Goal: Navigation & Orientation: Find specific page/section

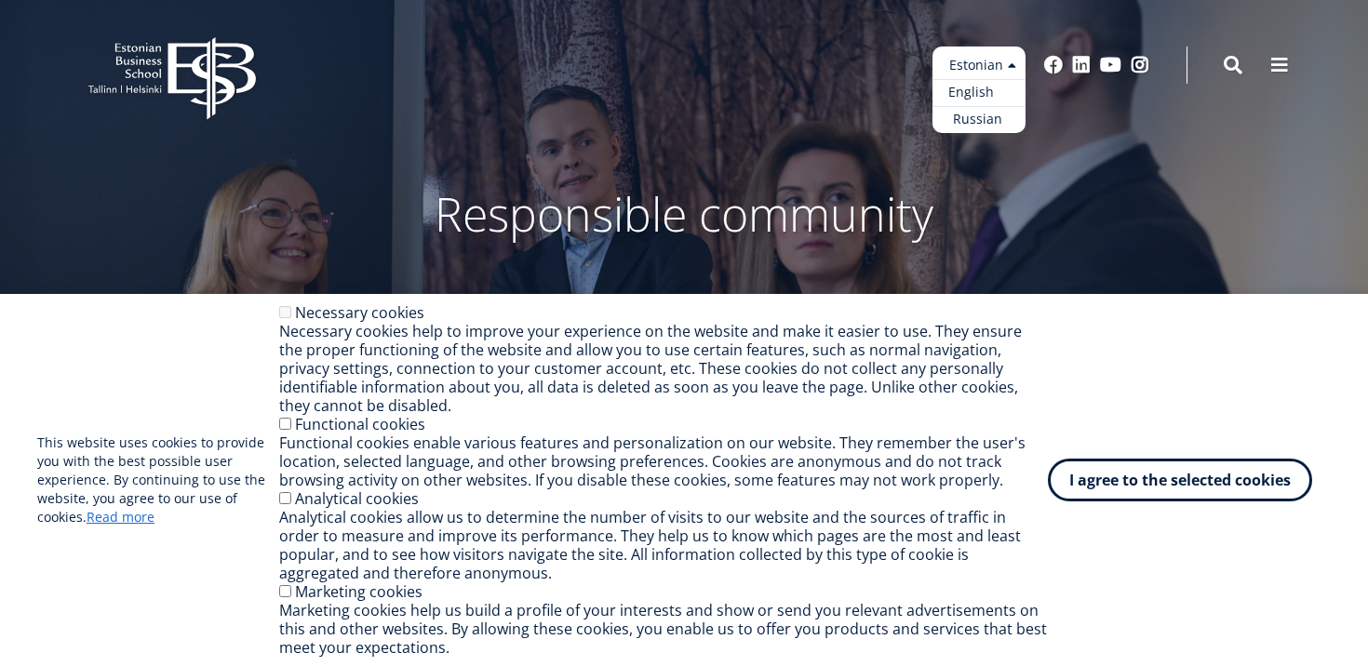
click at [981, 91] on font "English" at bounding box center [971, 92] width 46 height 18
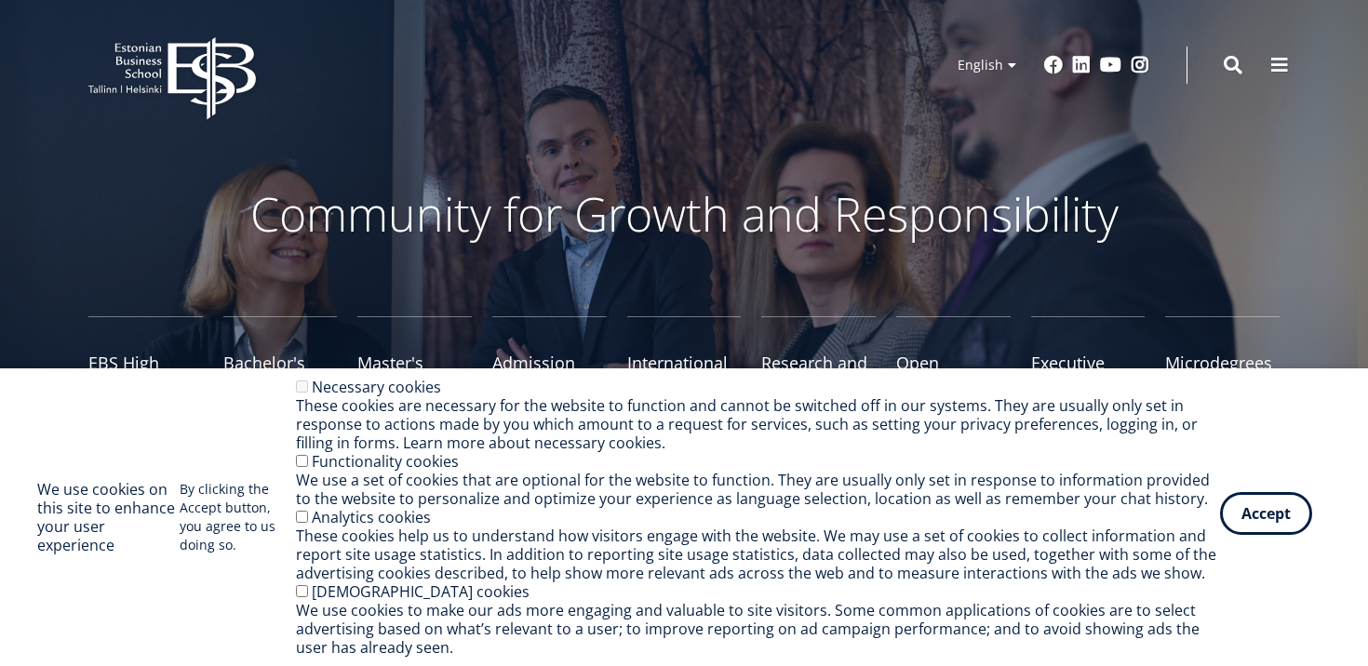
click at [1269, 515] on button "Accept" at bounding box center [1266, 513] width 92 height 43
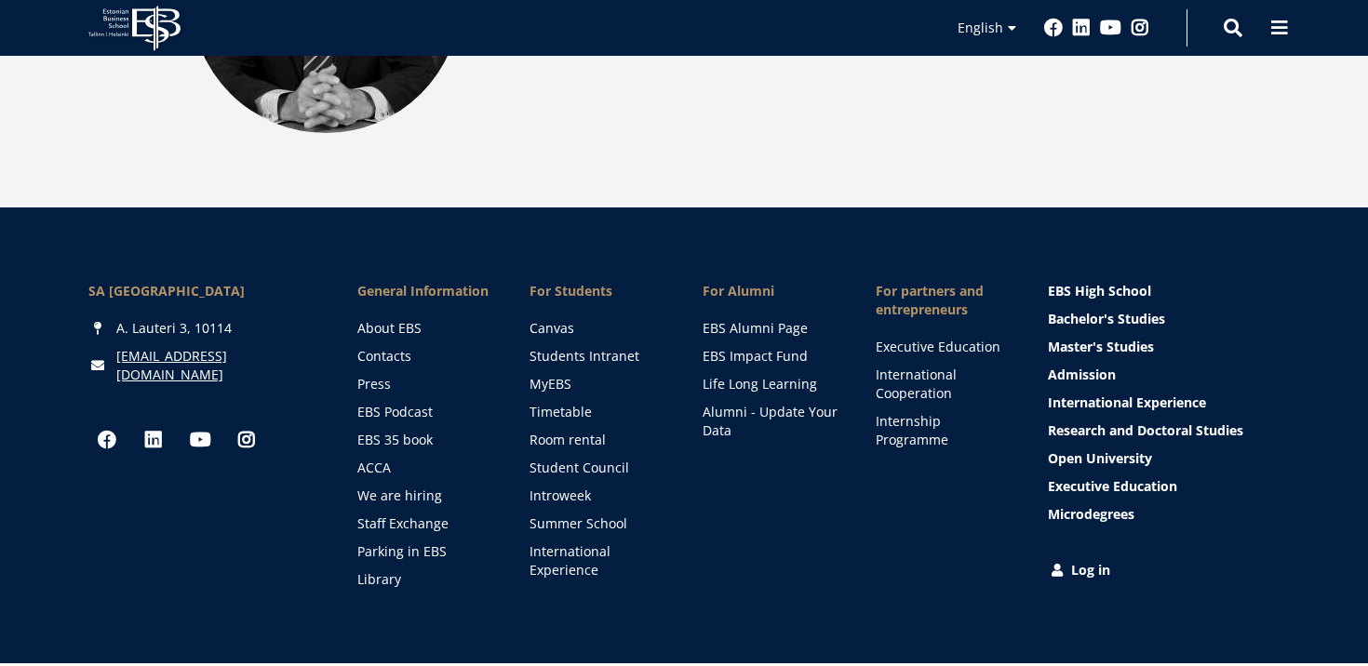
scroll to position [2689, 0]
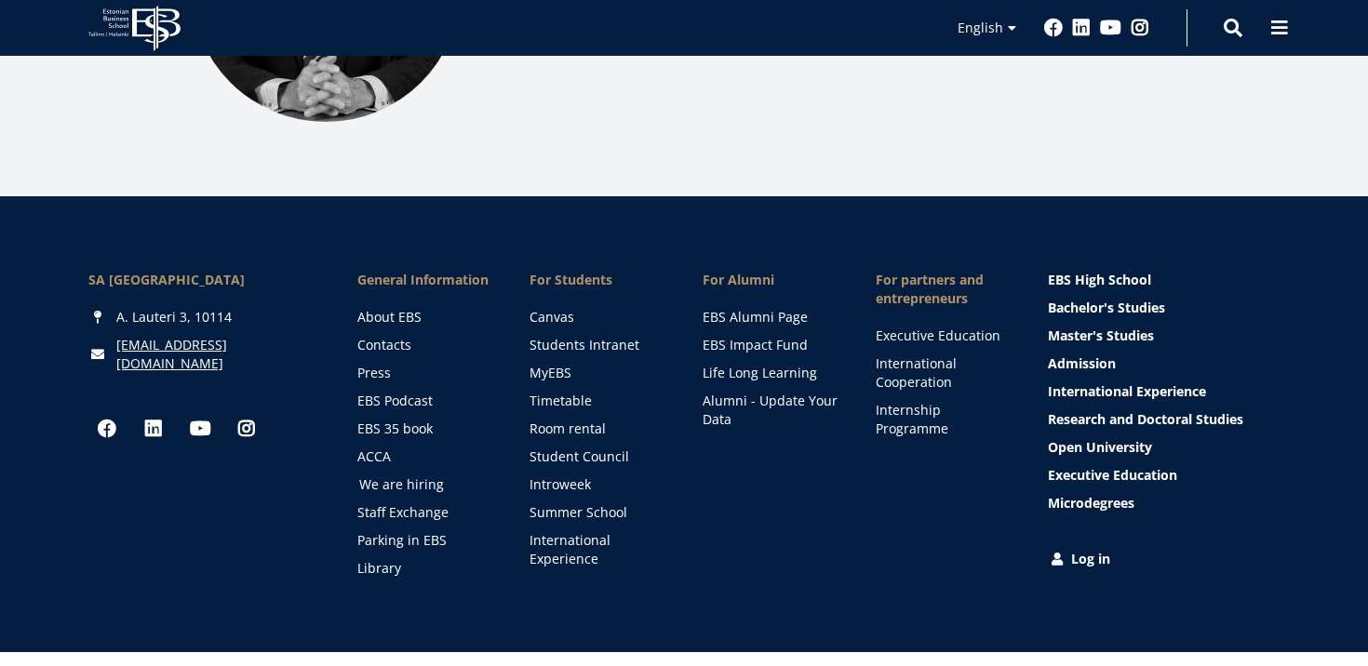
click at [398, 476] on link "We are hiring" at bounding box center [427, 485] width 136 height 19
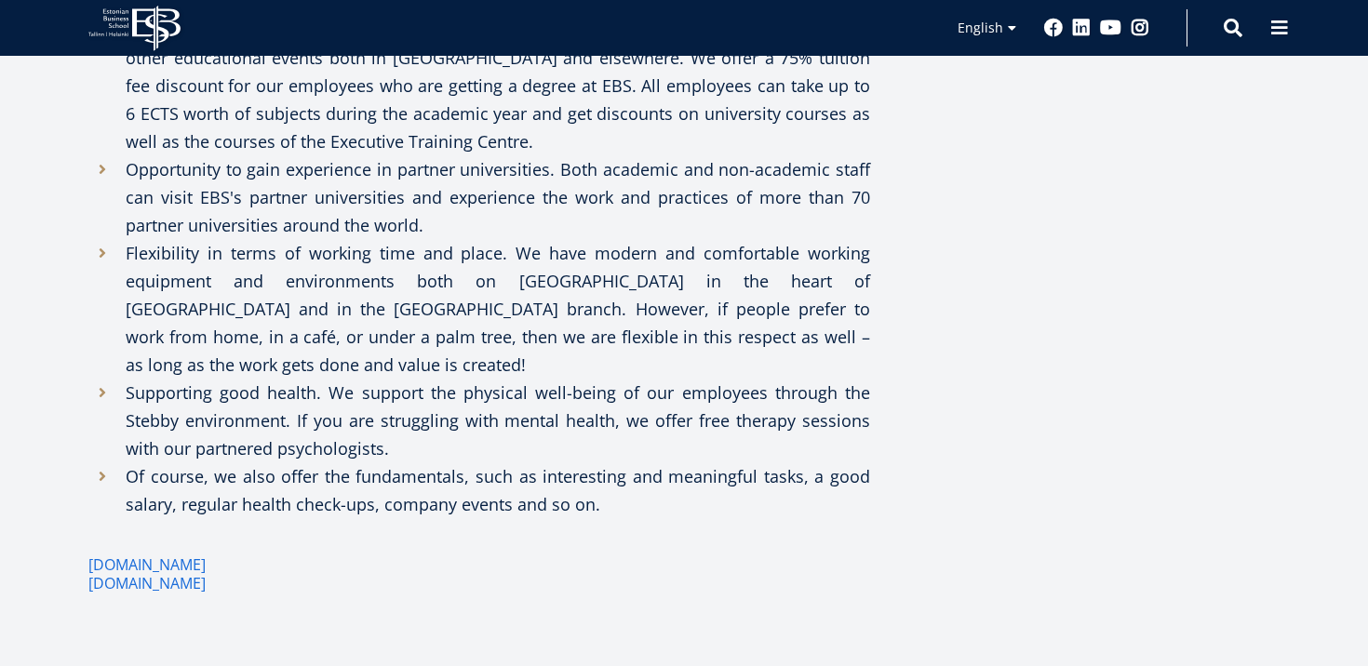
scroll to position [1549, 0]
